Goal: Check status: Check status

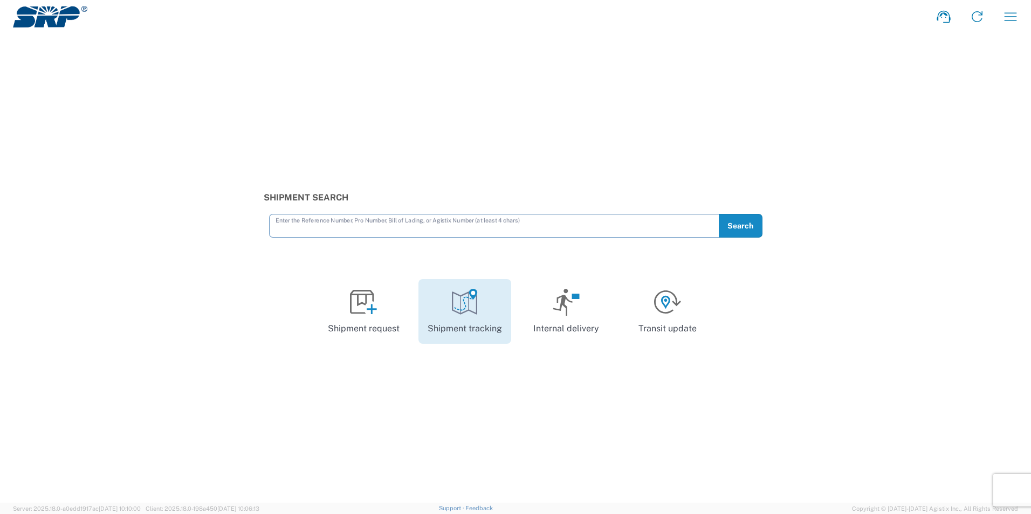
click at [470, 310] on icon at bounding box center [464, 302] width 27 height 27
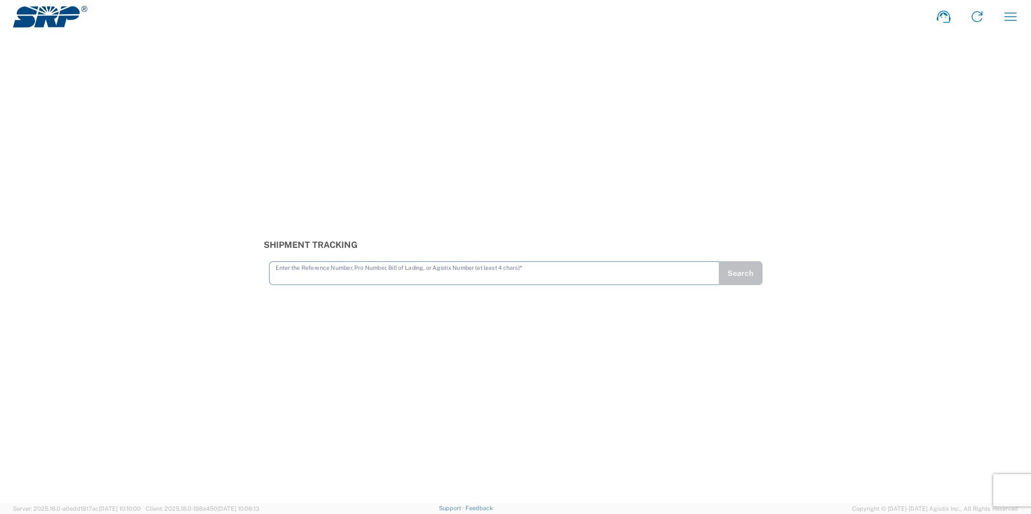
click at [198, 162] on div "Shipment Tracking Enter the Reference Number, Pro Number, Bill of Lading, or Ag…" at bounding box center [515, 268] width 1031 height 470
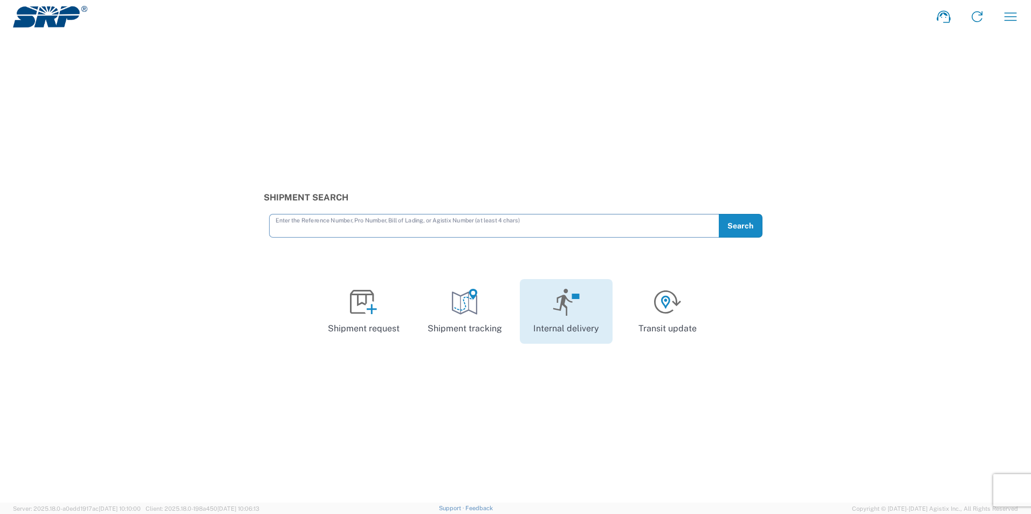
click at [548, 315] on link "Internal delivery" at bounding box center [566, 311] width 93 height 65
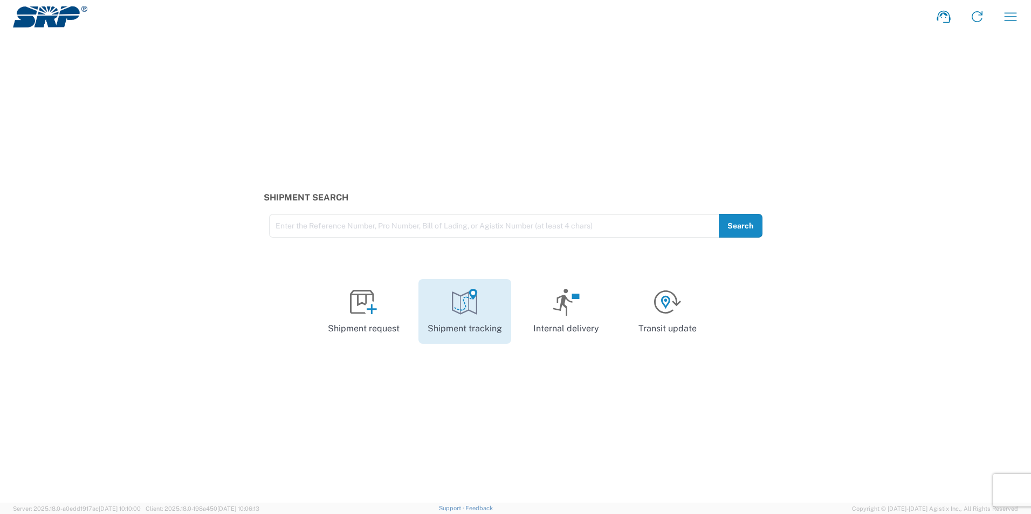
click at [468, 318] on link "Shipment tracking" at bounding box center [464, 311] width 93 height 65
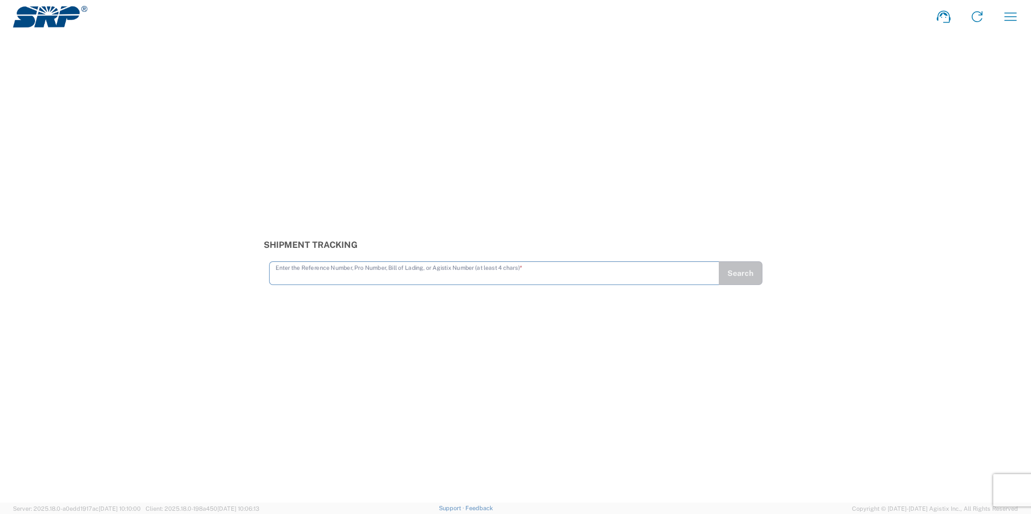
click at [449, 277] on input "text" at bounding box center [494, 272] width 437 height 19
click at [290, 267] on input "text" at bounding box center [494, 267] width 437 height 19
type input "tba323807855015"
click at [729, 272] on button "Search" at bounding box center [740, 273] width 44 height 24
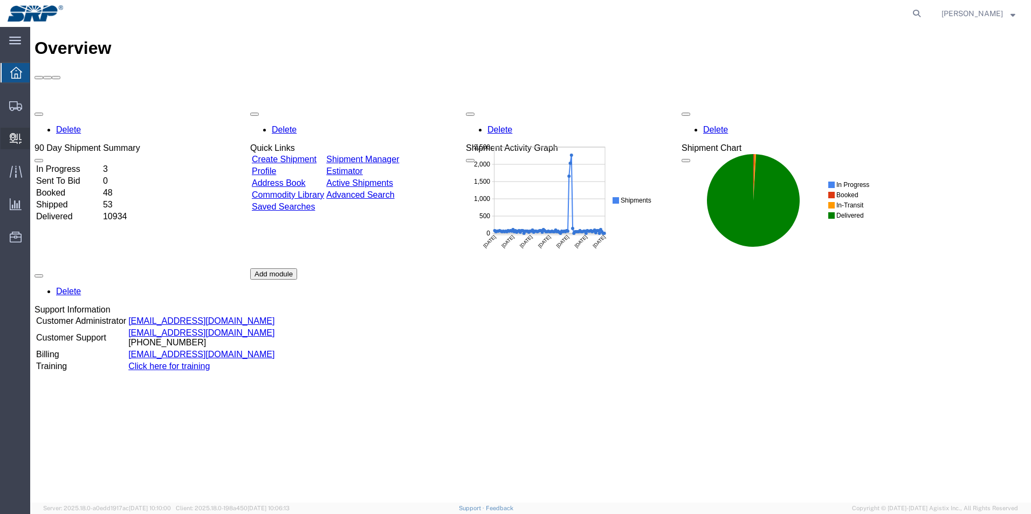
click at [19, 140] on icon at bounding box center [16, 138] width 12 height 11
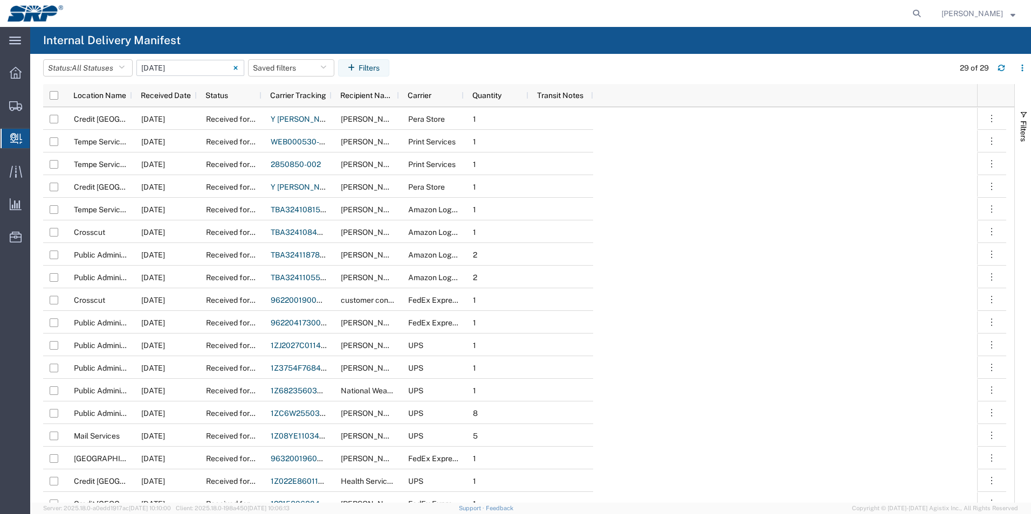
click at [198, 68] on input "[DATE] - [DATE]" at bounding box center [190, 68] width 108 height 16
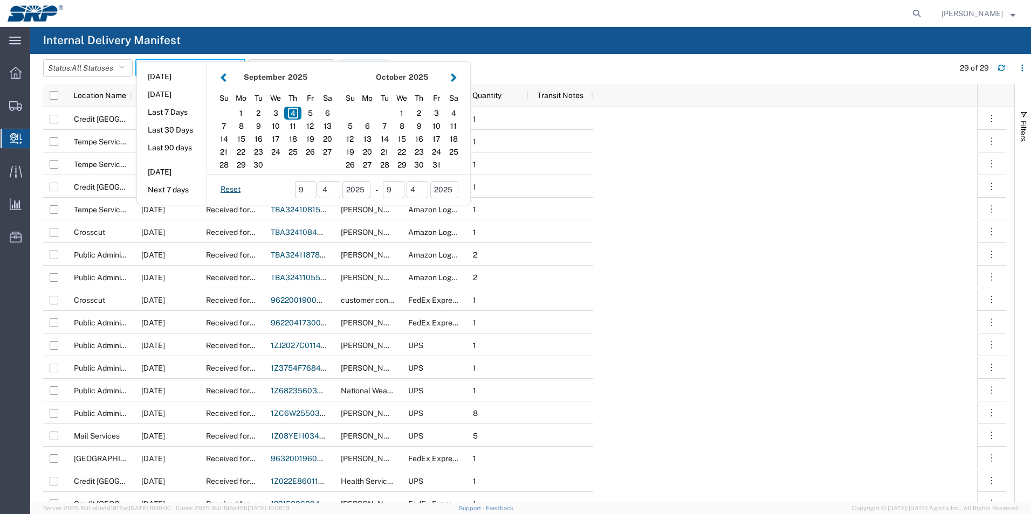
click at [228, 79] on button "button" at bounding box center [223, 77] width 11 height 15
click at [462, 150] on div "23" at bounding box center [453, 152] width 17 height 13
type input "[DATE]"
type input "[DATE] - [DATE]"
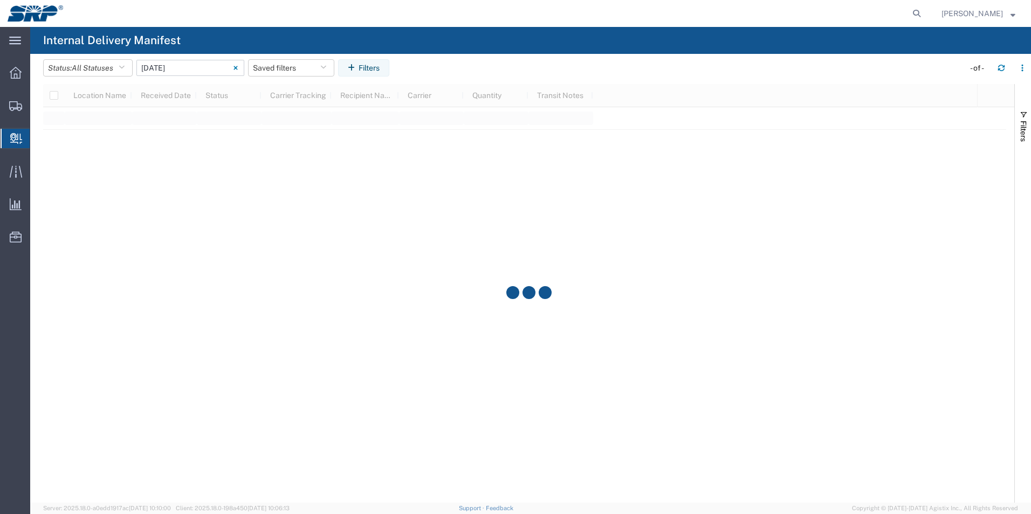
click at [462, 149] on div at bounding box center [528, 293] width 971 height 419
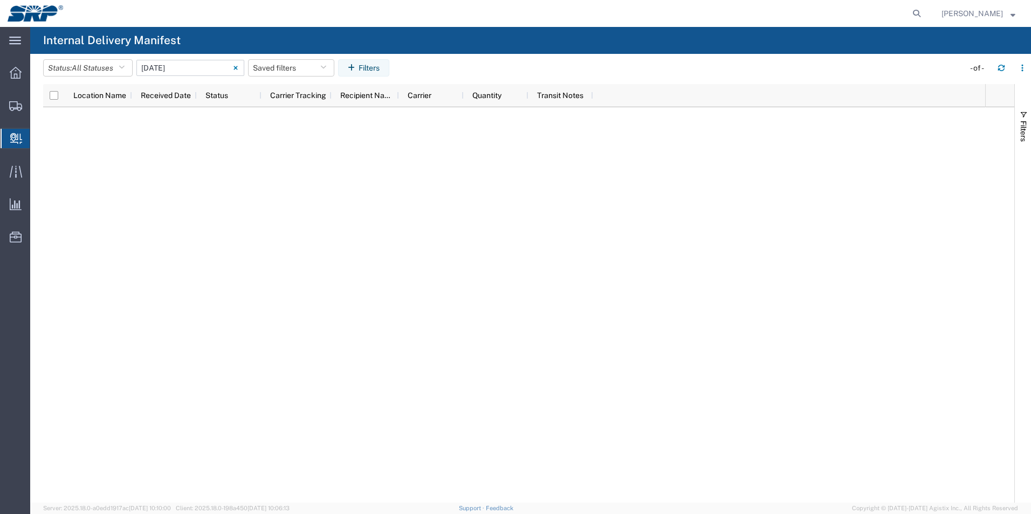
click at [210, 69] on input "[DATE] - [DATE]" at bounding box center [190, 68] width 108 height 16
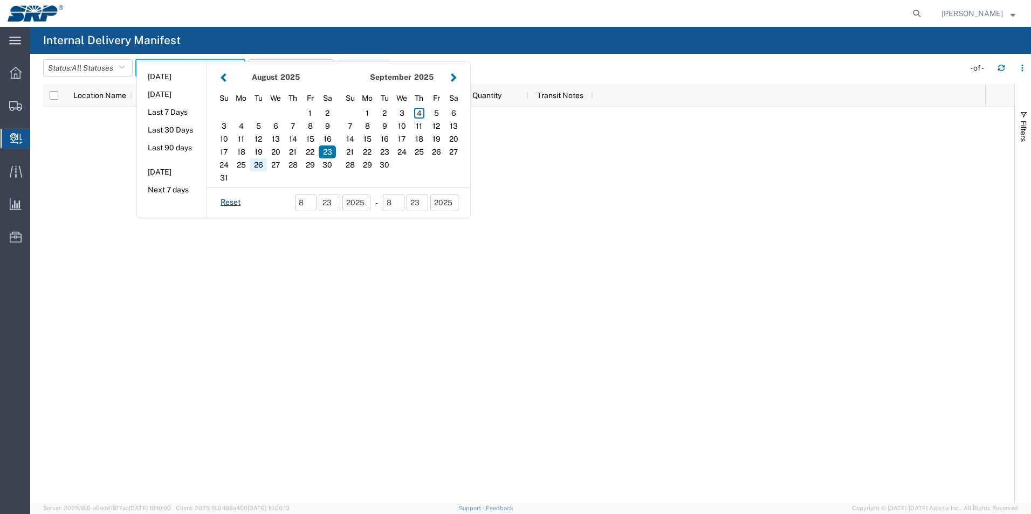
click at [259, 162] on div "26" at bounding box center [258, 165] width 17 height 13
click at [315, 154] on div "22" at bounding box center [309, 152] width 17 height 13
type input "08 22 - 26, 2025"
type input "[DATE] - [DATE]"
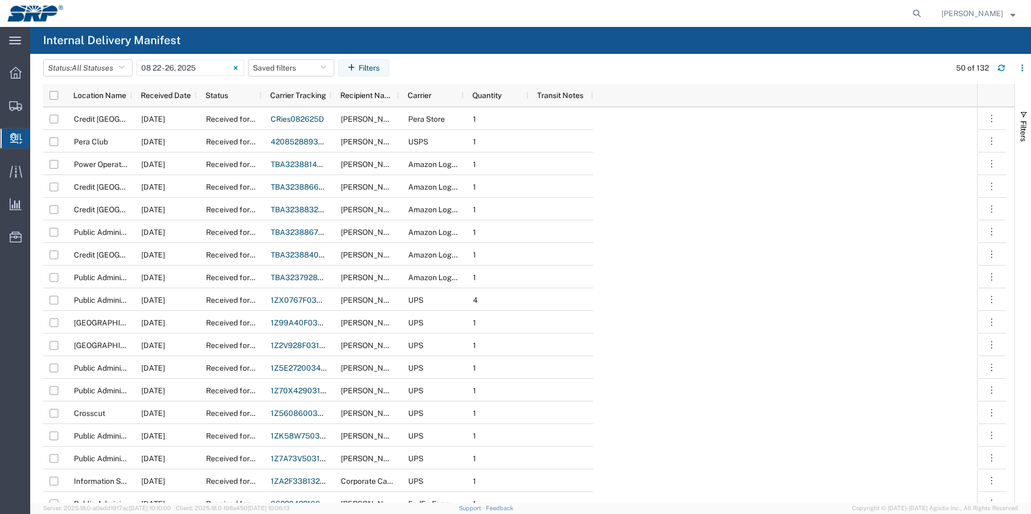
click at [906, 15] on agx-global-search at bounding box center [753, 13] width 345 height 27
drag, startPoint x: 883, startPoint y: 13, endPoint x: 901, endPoint y: 11, distance: 18.9
click at [883, 12] on agx-global-search at bounding box center [753, 13] width 345 height 27
click at [921, 11] on icon at bounding box center [916, 13] width 15 height 15
click at [757, 13] on input "search" at bounding box center [745, 14] width 328 height 26
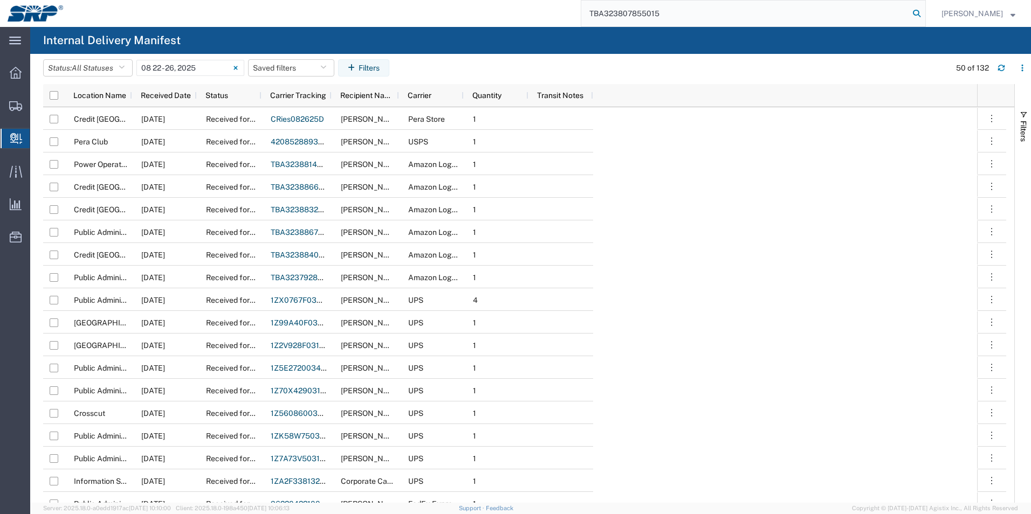
type input "TBA323807855015"
click at [914, 15] on icon at bounding box center [916, 13] width 15 height 15
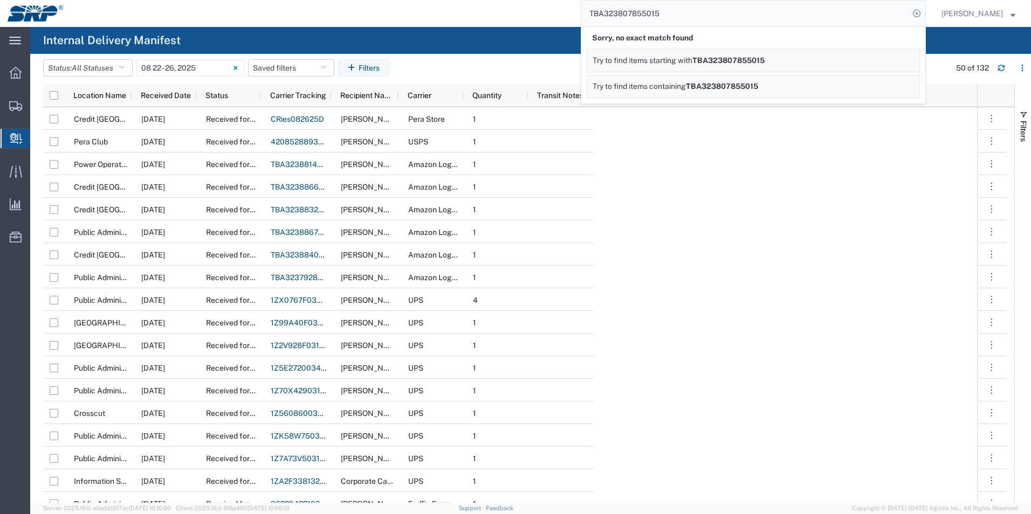
click at [761, 60] on span "TBA323807855015" at bounding box center [728, 60] width 72 height 9
click at [737, 87] on span "TBA323807855015" at bounding box center [722, 86] width 72 height 9
click at [412, 22] on div "TBA323807855015 Sorry, no partial match found Try to find items starting with T…" at bounding box center [498, 13] width 855 height 27
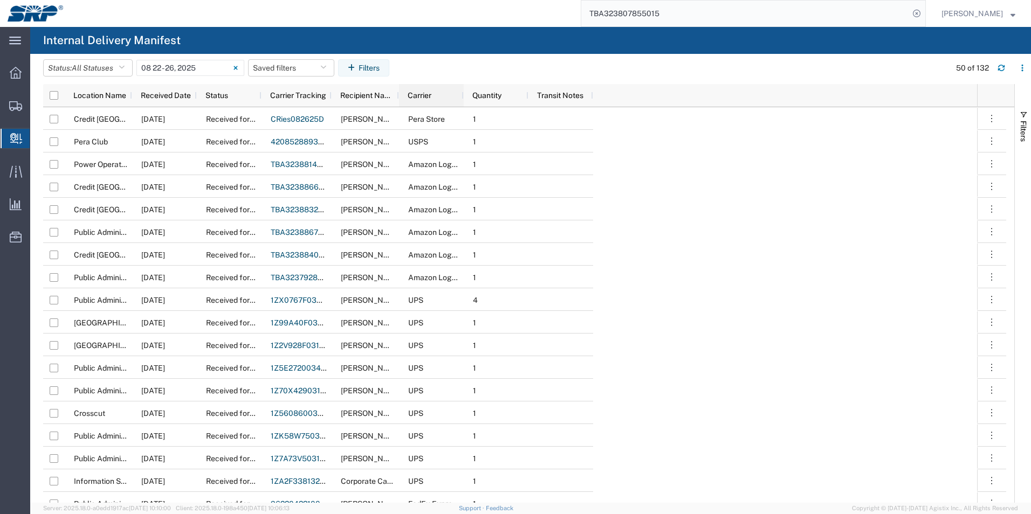
click at [430, 96] on span "Carrier" at bounding box center [420, 95] width 24 height 9
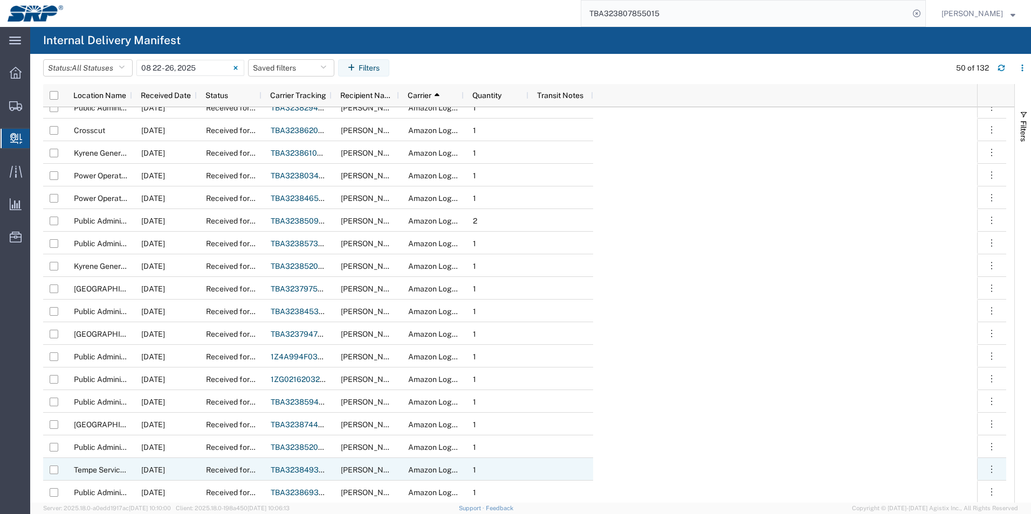
scroll to position [216, 0]
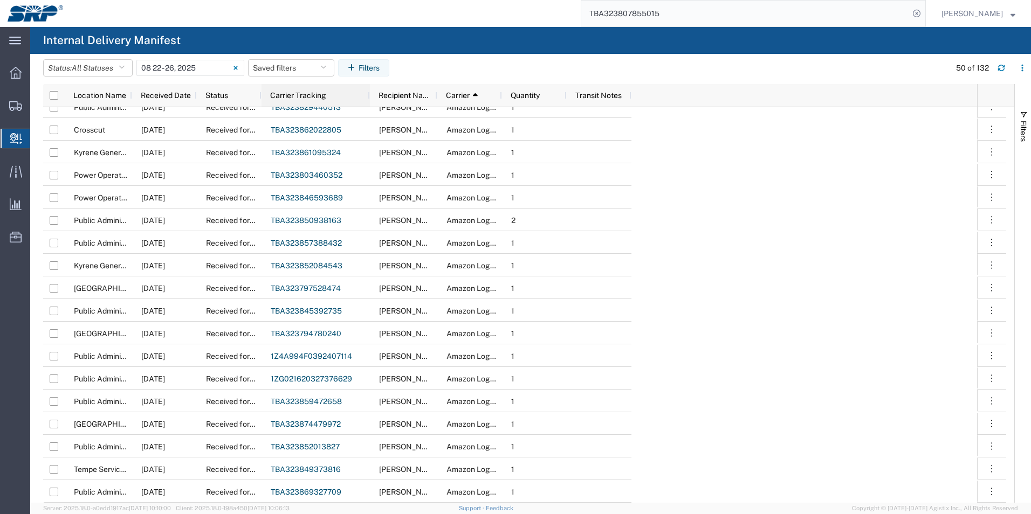
drag, startPoint x: 330, startPoint y: 94, endPoint x: 368, endPoint y: 108, distance: 41.0
click at [368, 108] on div "Location Name Received Date Status Carrier Tracking Recipient Name Carrier 1 Qu…" at bounding box center [528, 293] width 971 height 419
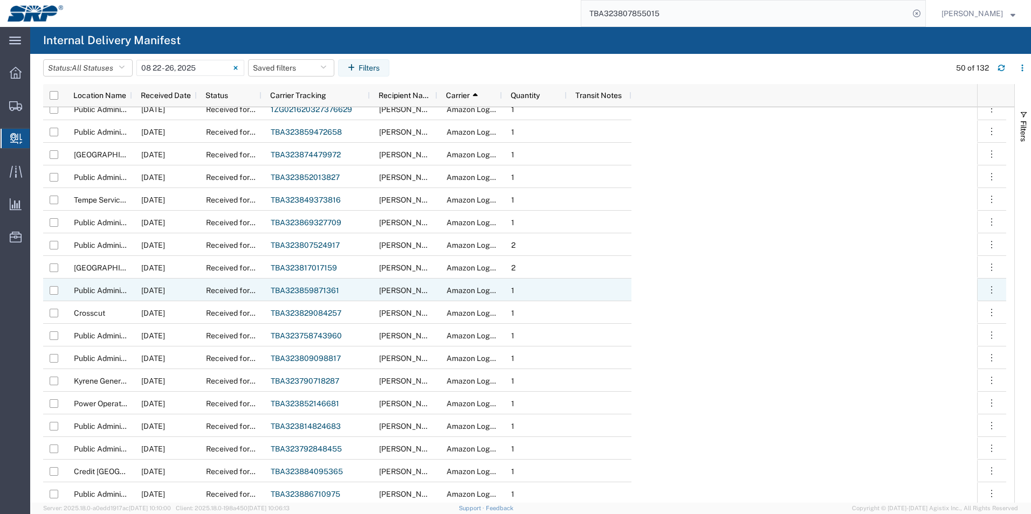
scroll to position [0, 0]
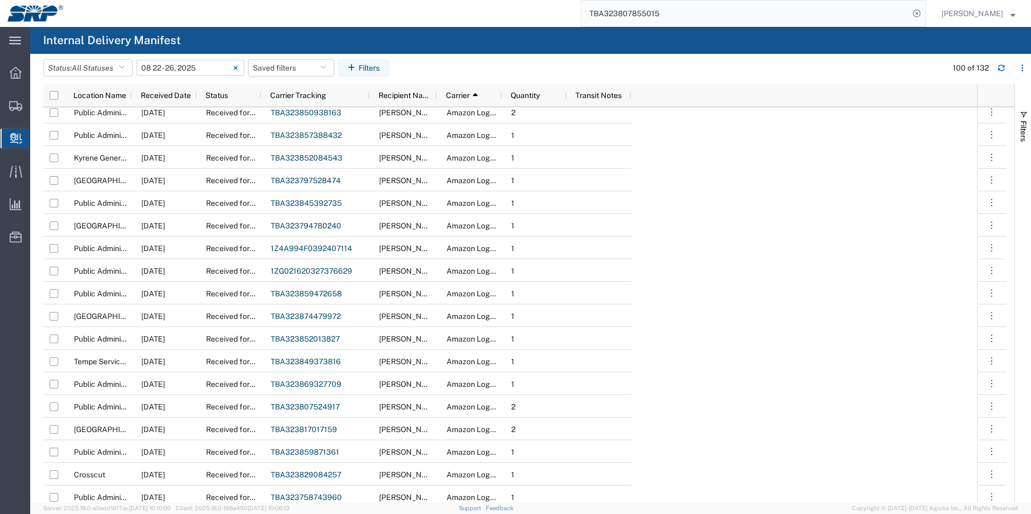
click at [206, 69] on input "[DATE] - [DATE]" at bounding box center [190, 68] width 108 height 16
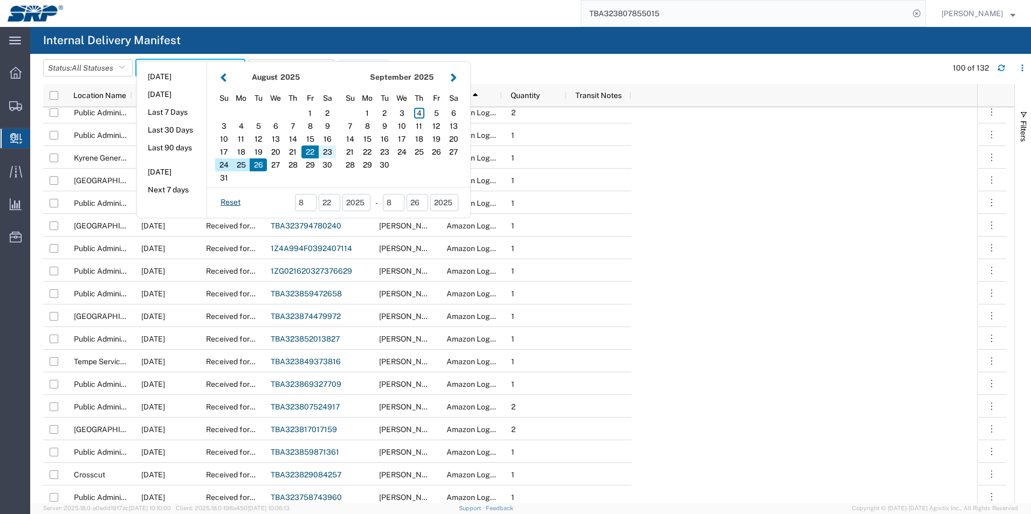
click at [328, 150] on div "23" at bounding box center [327, 152] width 17 height 13
click at [247, 168] on div "25" at bounding box center [240, 165] width 17 height 13
type input "08 23 - 25, 2025"
type input "[DATE] - [DATE]"
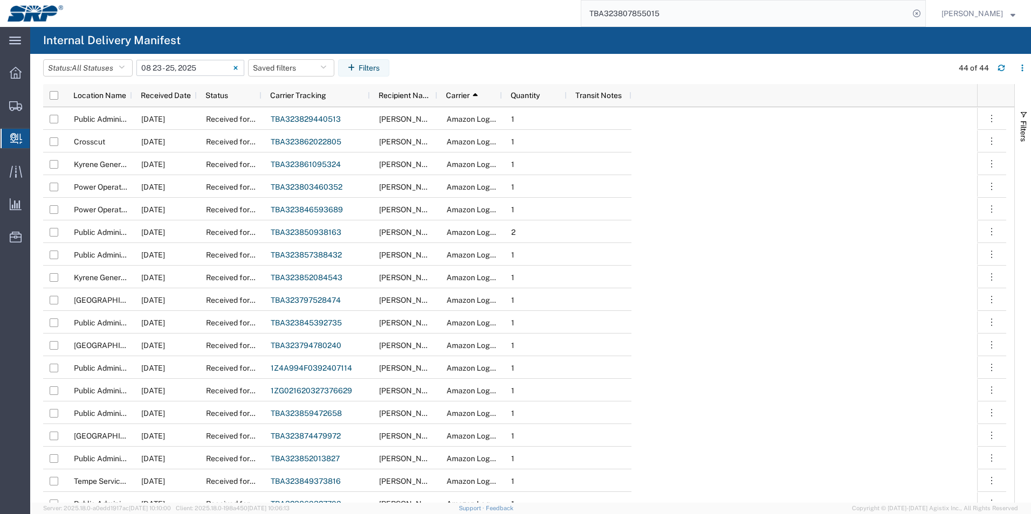
click at [205, 69] on input "[DATE] - [DATE]" at bounding box center [190, 68] width 108 height 16
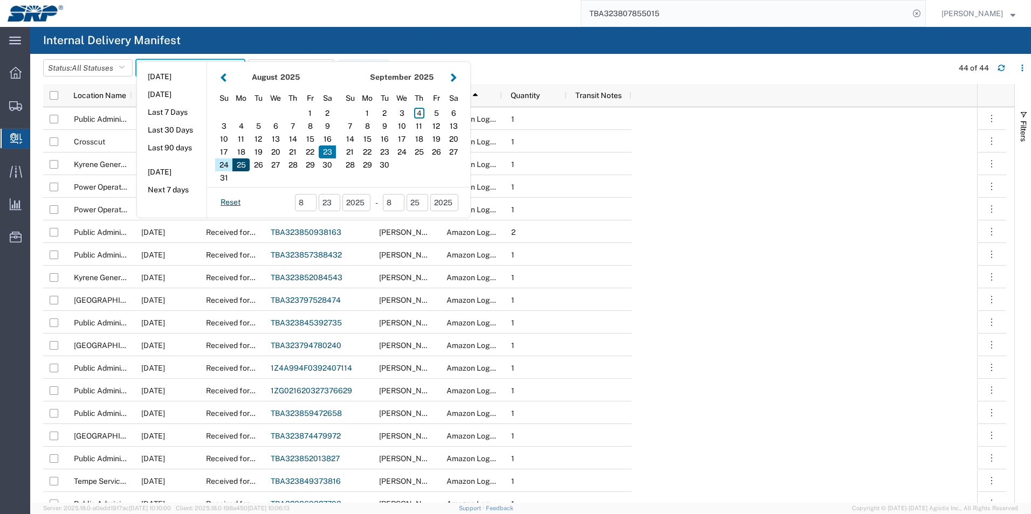
click at [248, 164] on div "25" at bounding box center [240, 165] width 17 height 13
click at [246, 164] on div "25" at bounding box center [240, 165] width 17 height 13
type input "[DATE]"
type input "[DATE] - [DATE]"
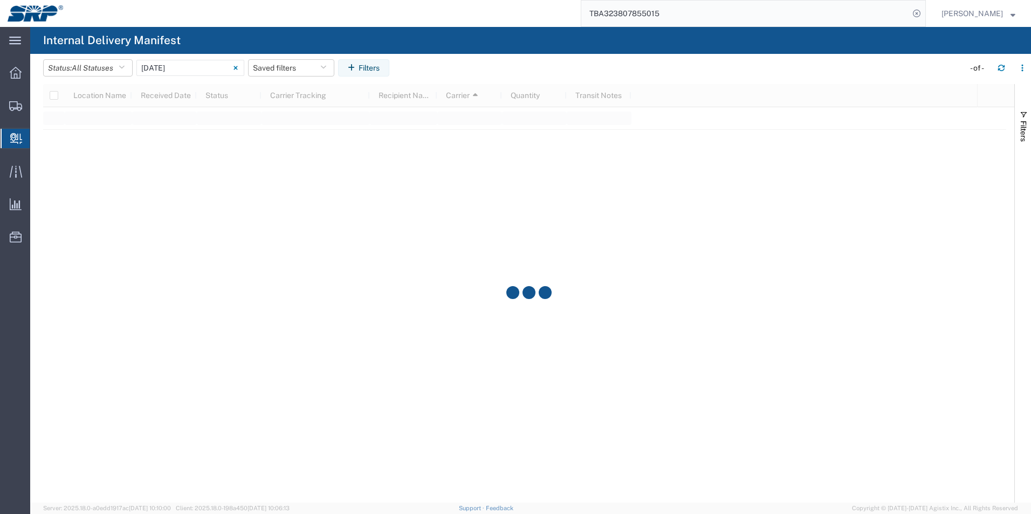
click at [246, 164] on div at bounding box center [528, 293] width 971 height 419
